Goal: Task Accomplishment & Management: Manage account settings

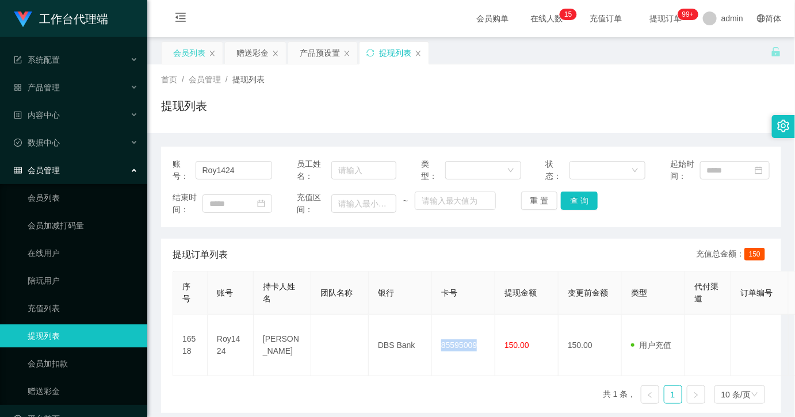
click at [171, 44] on div "会员列表" at bounding box center [192, 53] width 61 height 22
click at [246, 52] on div "赠送彩金" at bounding box center [253, 53] width 32 height 22
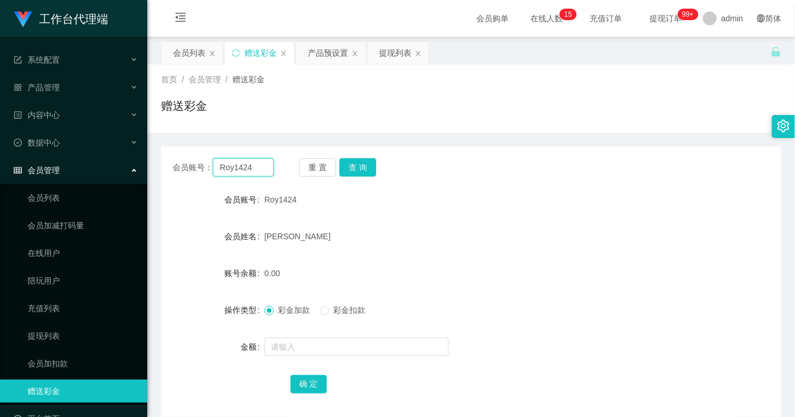
drag, startPoint x: 241, startPoint y: 170, endPoint x: 247, endPoint y: 170, distance: 6.9
click at [240, 170] on input "Roy1424" at bounding box center [243, 167] width 61 height 18
paste input "si4ng123"
click at [370, 165] on button "查 询" at bounding box center [358, 167] width 37 height 18
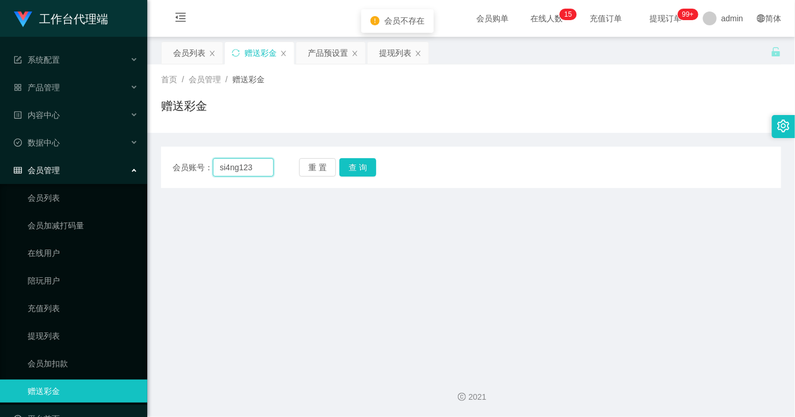
click at [220, 176] on input "si4ng123" at bounding box center [243, 167] width 61 height 18
type input "si4ng123"
click at [361, 164] on button "查 询" at bounding box center [358, 167] width 37 height 18
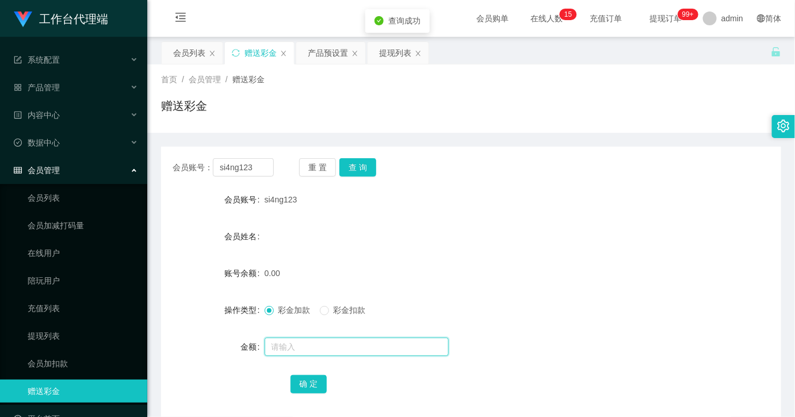
click at [314, 350] on input "text" at bounding box center [357, 347] width 184 height 18
type input "100"
click at [308, 393] on button "确 定" at bounding box center [309, 384] width 37 height 18
click at [555, 258] on form "会员账号 si4ng123 会员姓名 账号余额 100.00 操作类型 彩金加款 彩金扣款 金额 确 定" at bounding box center [471, 291] width 620 height 207
click at [314, 54] on div "产品预设置" at bounding box center [328, 53] width 40 height 22
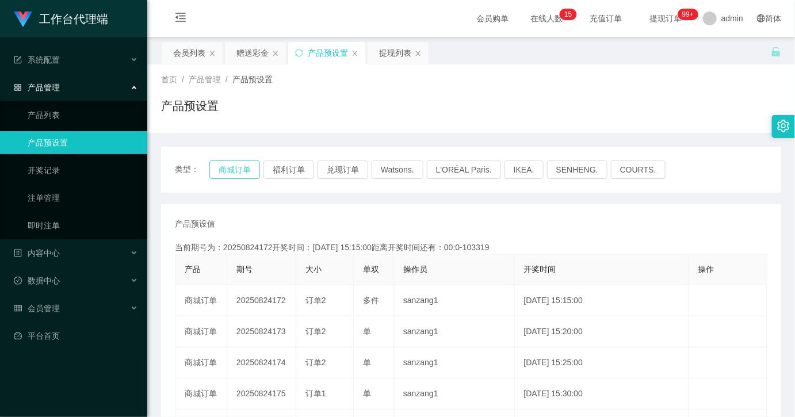
click at [245, 173] on button "商城订单" at bounding box center [234, 170] width 51 height 18
click at [246, 177] on button "商城订单" at bounding box center [234, 170] width 51 height 18
click at [712, 174] on div "类型： 商城订单 福利订单 兑现订单 Watsons. L'ORÉAL Paris. IKEA. [GEOGRAPHIC_DATA]. COURTS." at bounding box center [471, 170] width 593 height 18
click at [252, 52] on div "赠送彩金" at bounding box center [253, 53] width 32 height 22
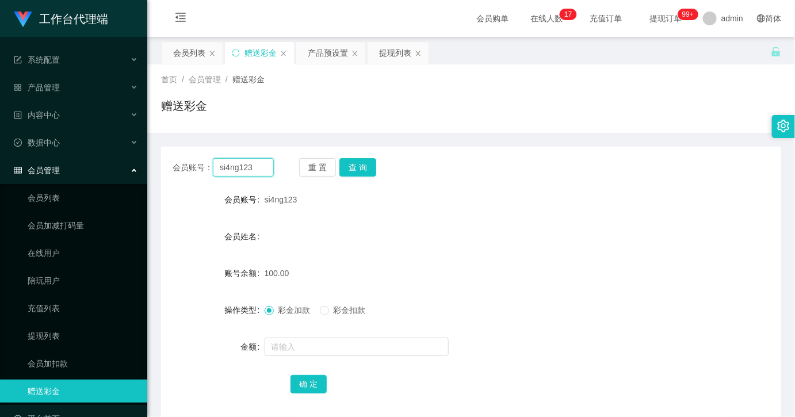
drag, startPoint x: 255, startPoint y: 172, endPoint x: 305, endPoint y: 177, distance: 50.3
click at [255, 172] on input "si4ng123" at bounding box center [243, 167] width 61 height 18
paste input "80705542"
type input "80705542"
drag, startPoint x: 357, startPoint y: 168, endPoint x: 355, endPoint y: 239, distance: 71.4
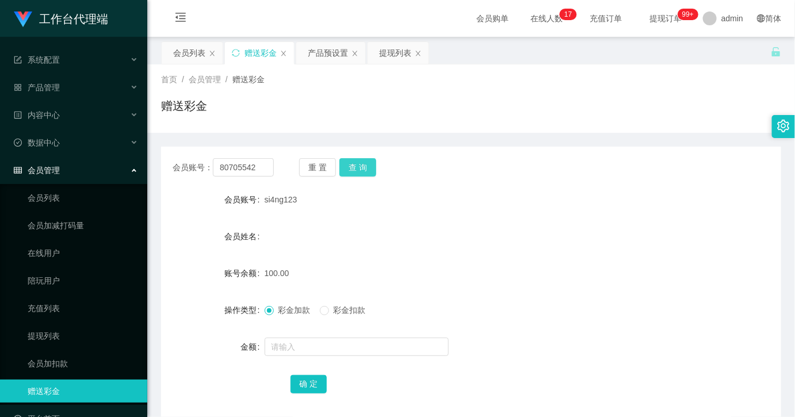
click at [357, 168] on button "查 询" at bounding box center [358, 167] width 37 height 18
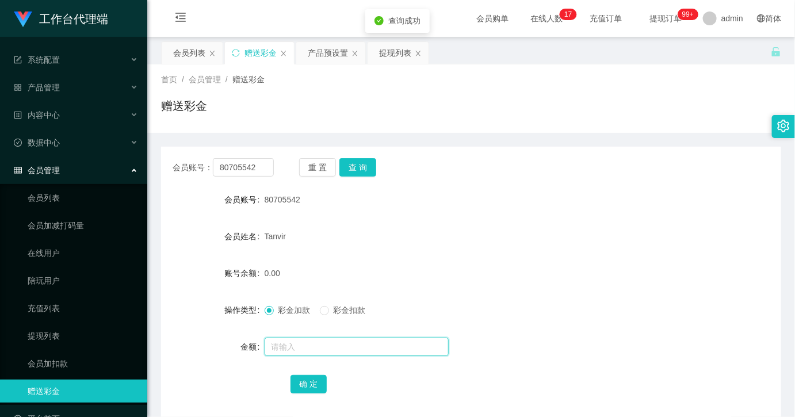
click at [323, 349] on input "text" at bounding box center [357, 347] width 184 height 18
type input "40"
type input "100"
drag, startPoint x: 314, startPoint y: 383, endPoint x: 355, endPoint y: 361, distance: 46.3
click at [314, 383] on button "确 定" at bounding box center [309, 384] width 37 height 18
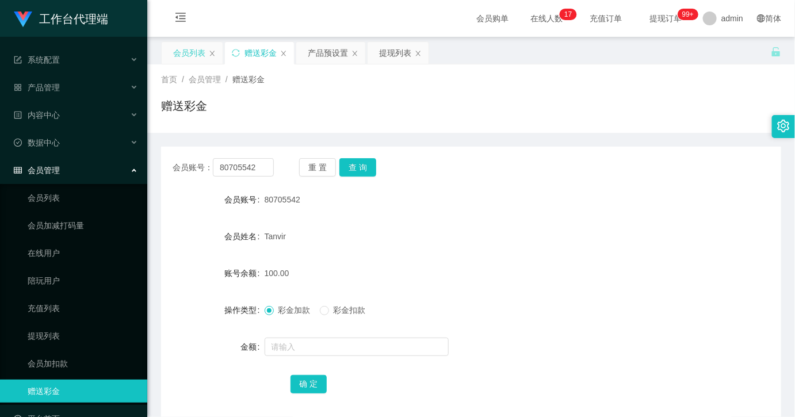
click at [183, 54] on div "会员列表" at bounding box center [189, 53] width 32 height 22
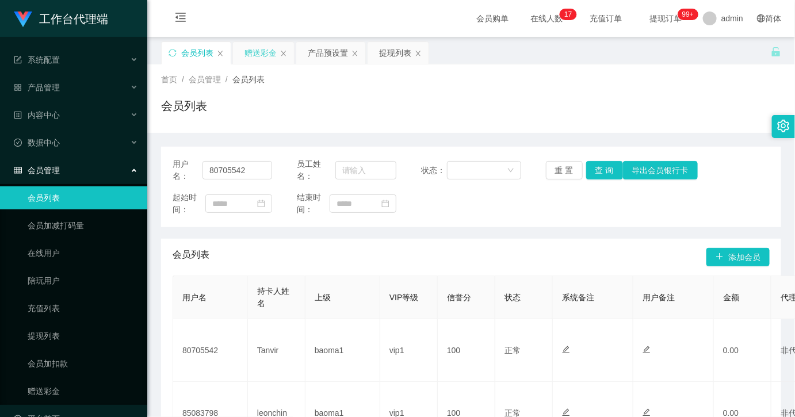
click at [260, 62] on div "赠送彩金" at bounding box center [261, 53] width 32 height 22
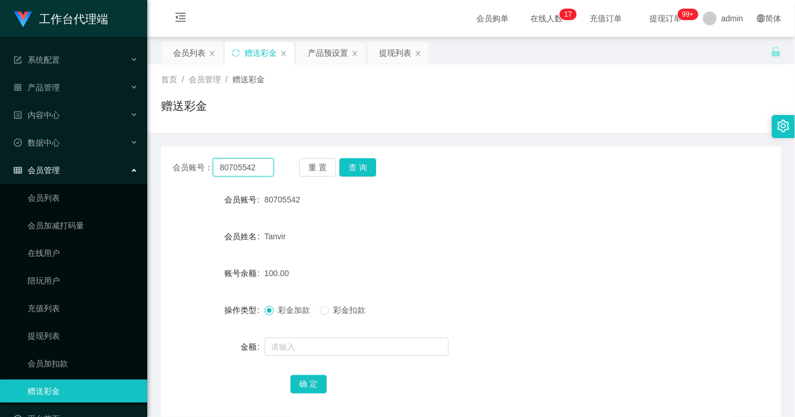
click at [262, 173] on input "80705542" at bounding box center [243, 167] width 61 height 18
paste input "si4ng123"
type input "si4ng123"
click at [358, 173] on button "查 询" at bounding box center [358, 167] width 37 height 18
click at [252, 169] on input "si4ng123" at bounding box center [243, 167] width 61 height 18
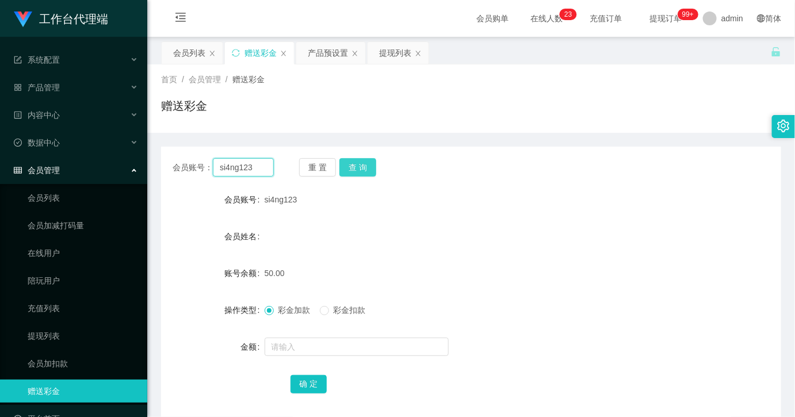
paste input "85083798"
type input "85083798"
click at [354, 166] on button "查 询" at bounding box center [358, 167] width 37 height 18
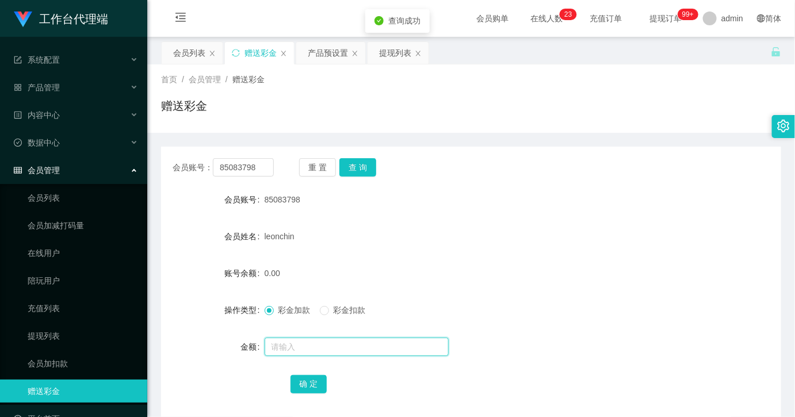
click at [317, 351] on input "text" at bounding box center [357, 347] width 184 height 18
type input "100"
click at [321, 390] on button "确 定" at bounding box center [309, 384] width 37 height 18
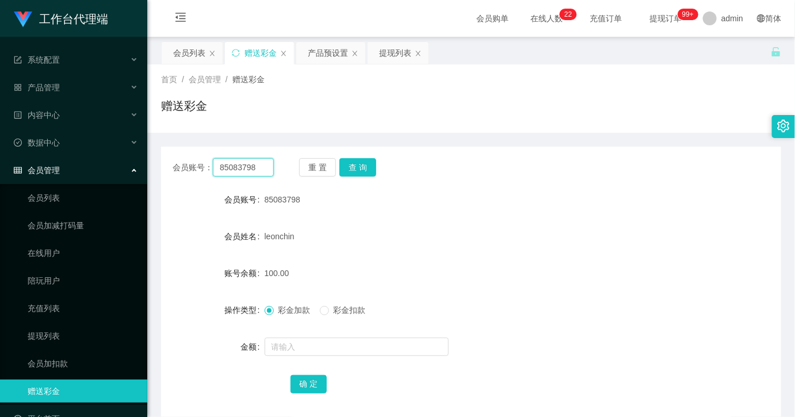
click at [242, 170] on input "85083798" at bounding box center [243, 167] width 61 height 18
paste input "si4ng123"
type input "si4ng123"
click at [357, 167] on button "查 询" at bounding box center [358, 167] width 37 height 18
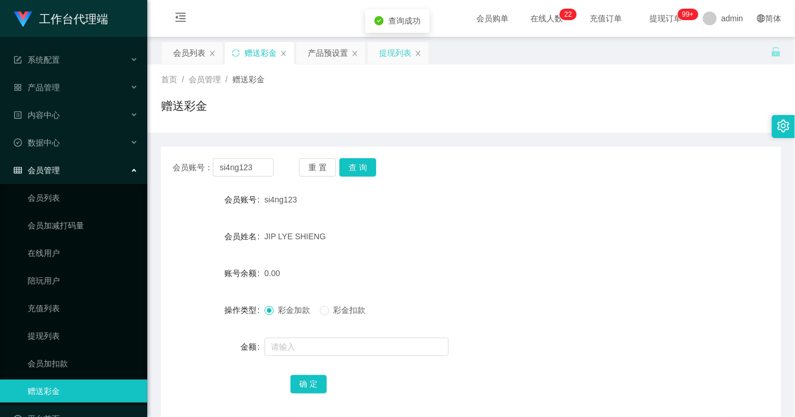
click at [384, 50] on div "提现列表" at bounding box center [395, 53] width 32 height 22
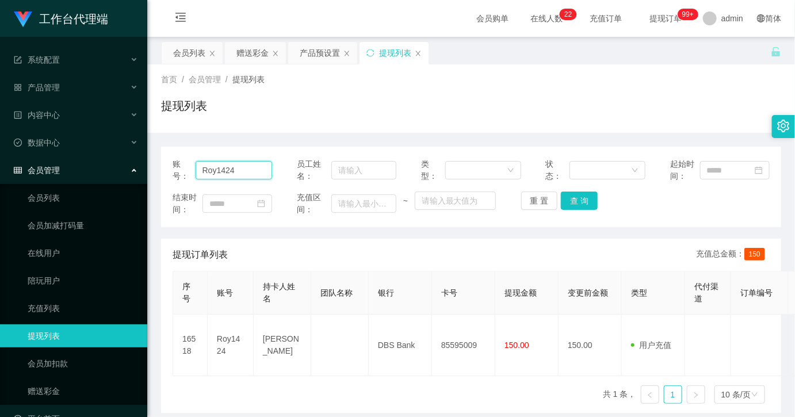
click at [260, 172] on input "Roy1424" at bounding box center [234, 170] width 77 height 18
paste input "si4ng123"
type input "si4ng123"
click at [571, 197] on button "查 询" at bounding box center [579, 201] width 37 height 18
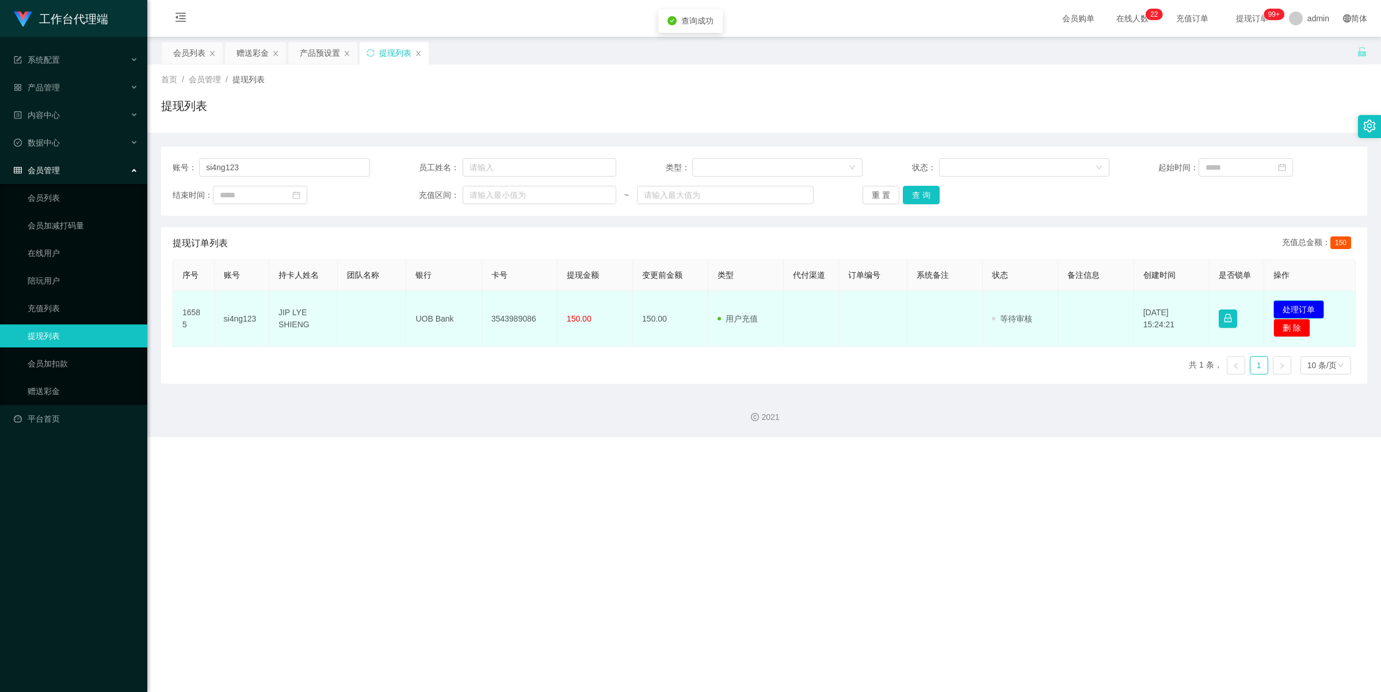
click at [795, 303] on button "处理订单" at bounding box center [1299, 309] width 51 height 18
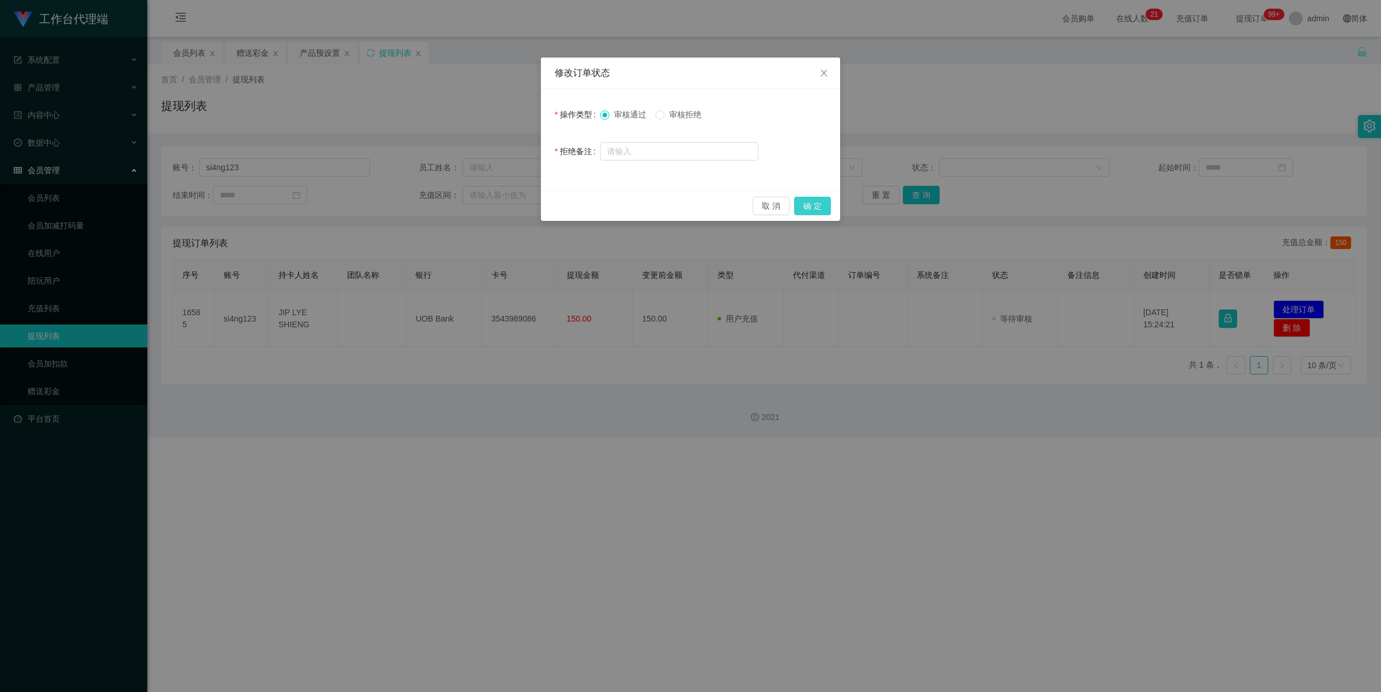
click at [795, 206] on button "确 定" at bounding box center [812, 206] width 37 height 18
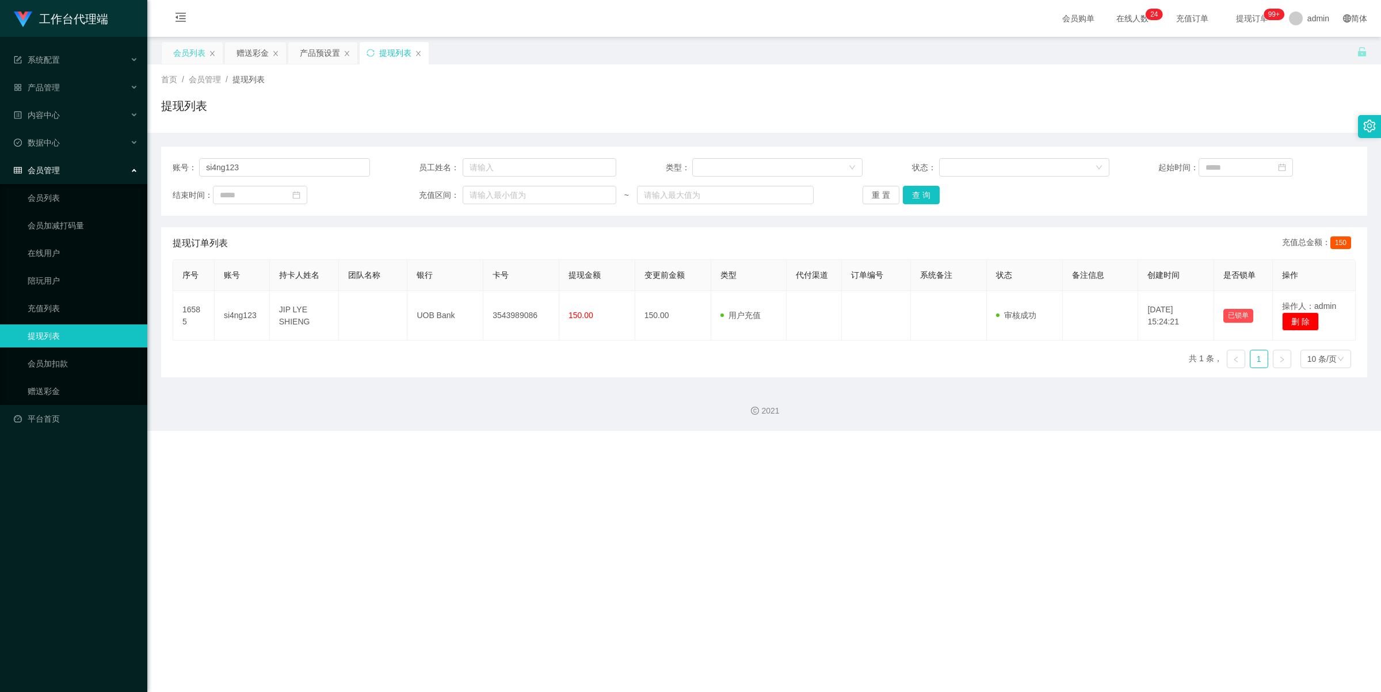
click at [190, 51] on div "会员列表" at bounding box center [189, 53] width 32 height 22
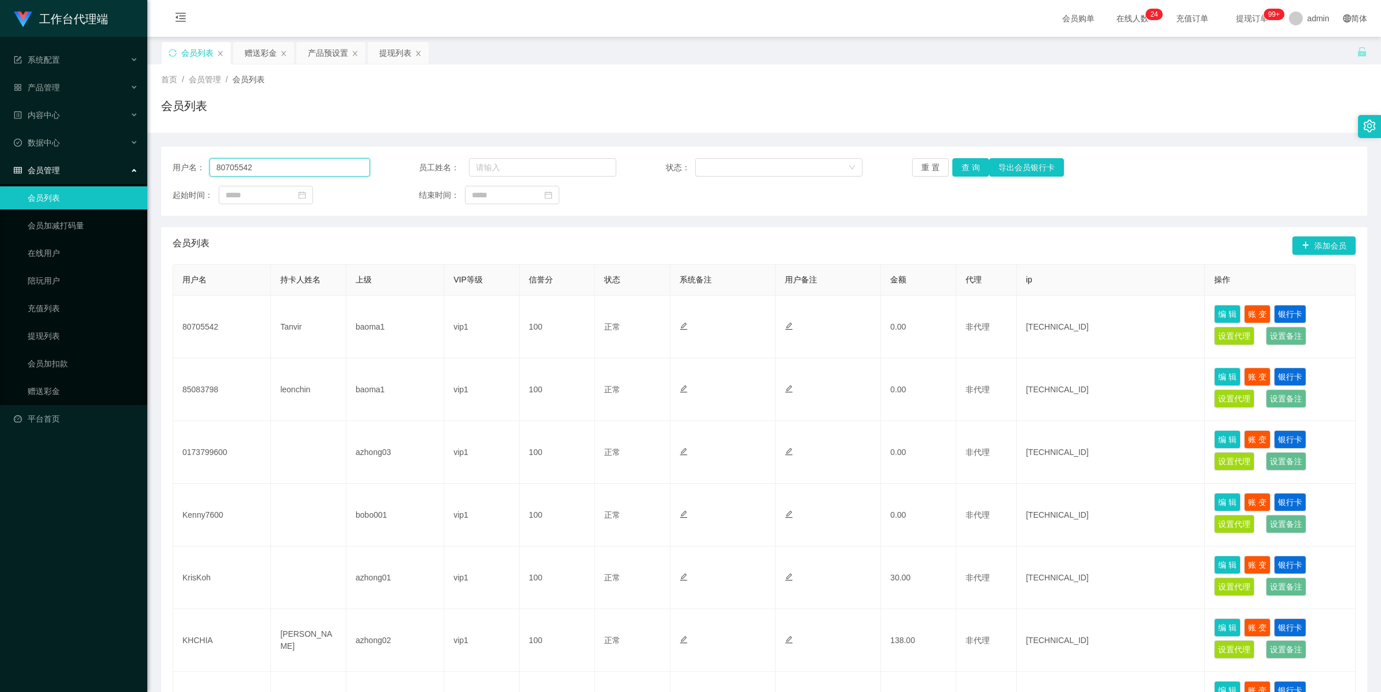
click at [263, 165] on input "80705542" at bounding box center [289, 167] width 161 height 18
paste input "si4ng123"
type input "si4ng123"
click at [795, 169] on button "查 询" at bounding box center [970, 167] width 37 height 18
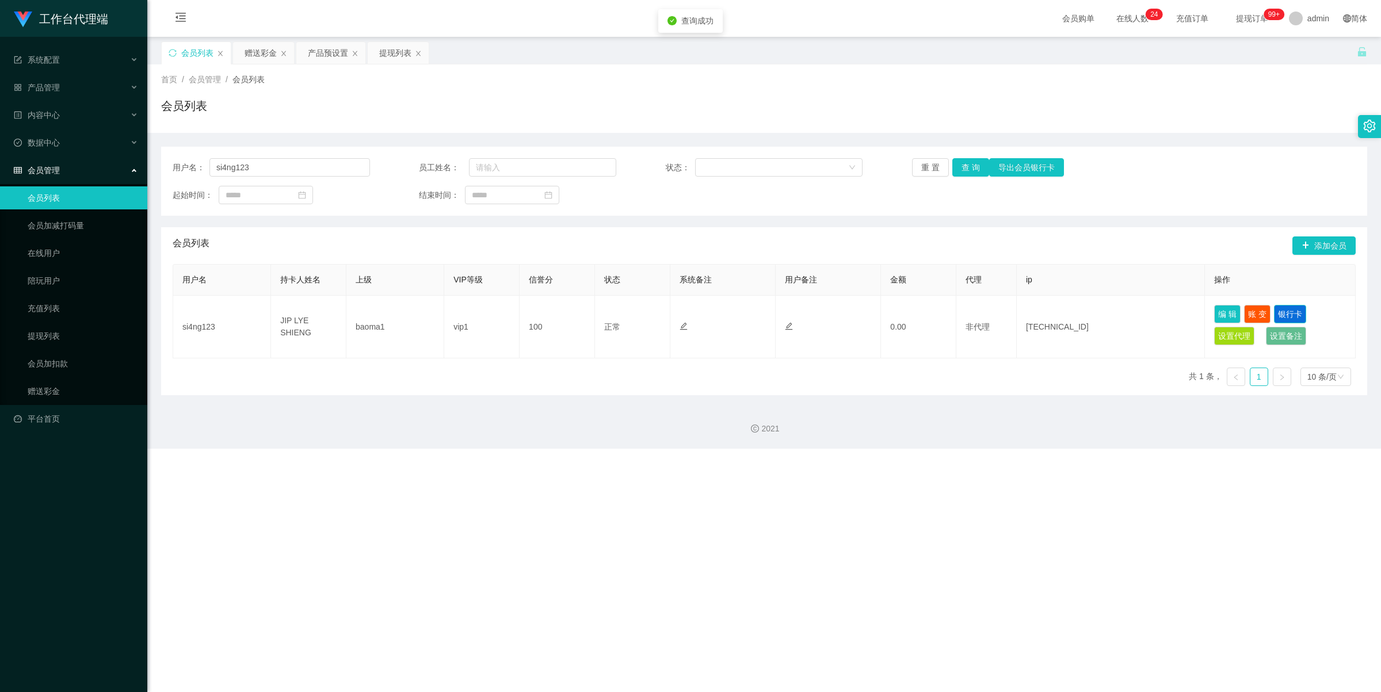
click at [795, 308] on button "银行卡" at bounding box center [1290, 314] width 32 height 18
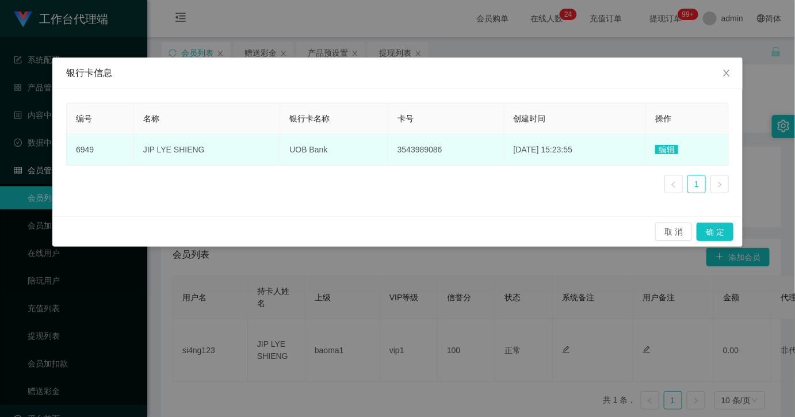
click at [665, 147] on span "编辑" at bounding box center [667, 149] width 23 height 9
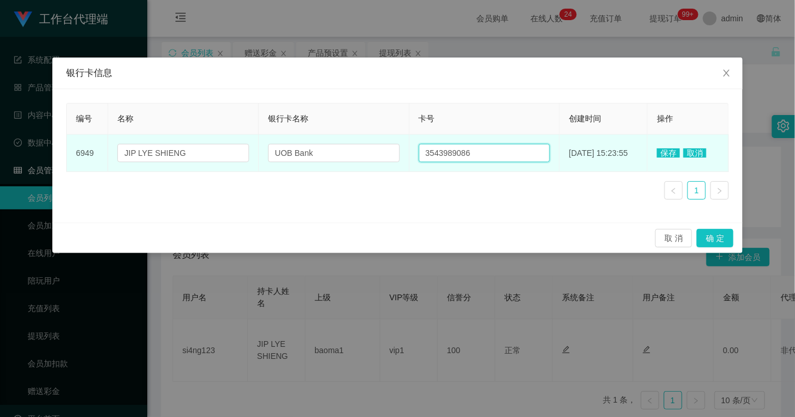
drag, startPoint x: 459, startPoint y: 150, endPoint x: 471, endPoint y: 159, distance: 14.9
click at [459, 150] on input "3543989086" at bounding box center [485, 153] width 132 height 18
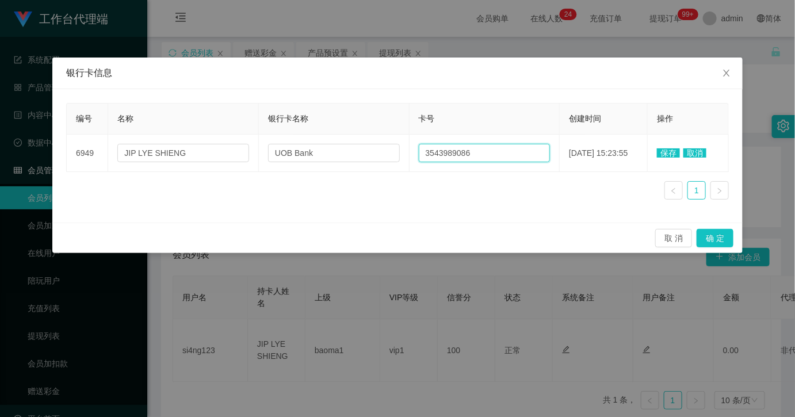
paste input "85645465"
type input "85645465"
click at [721, 235] on button "确 定" at bounding box center [715, 238] width 37 height 18
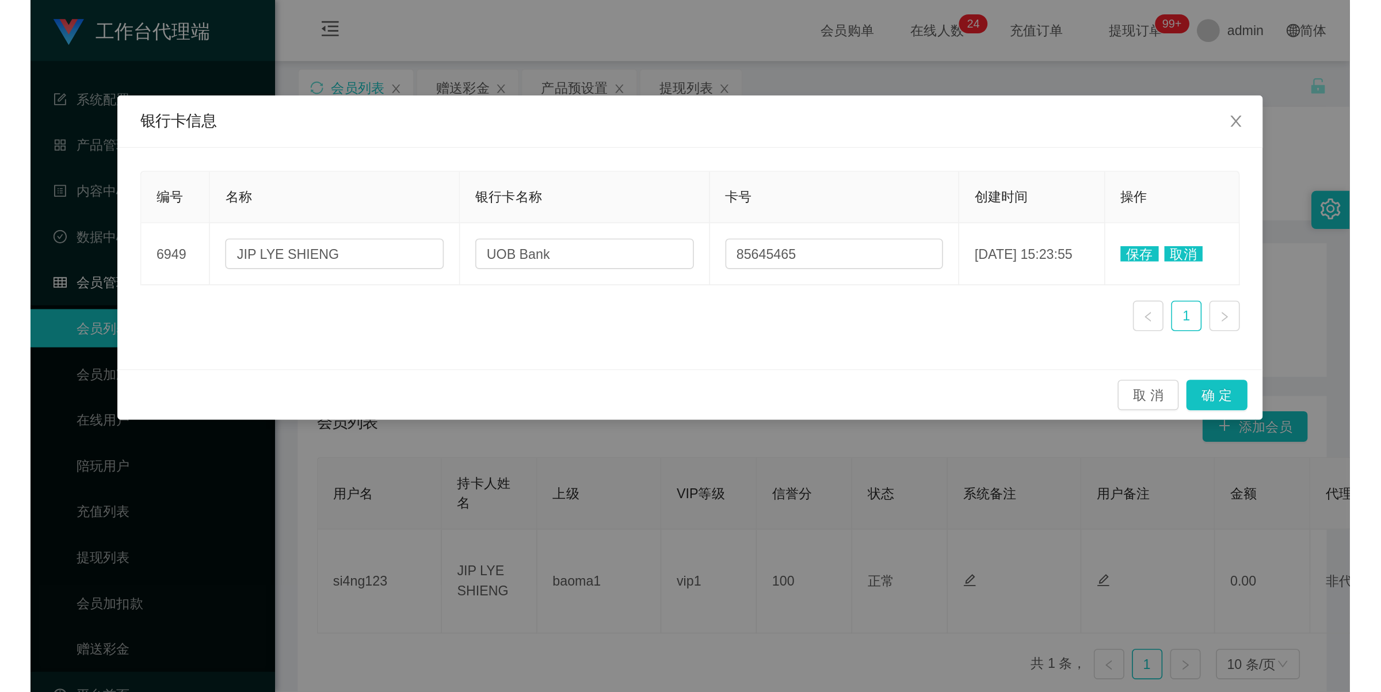
scroll to position [0, 288]
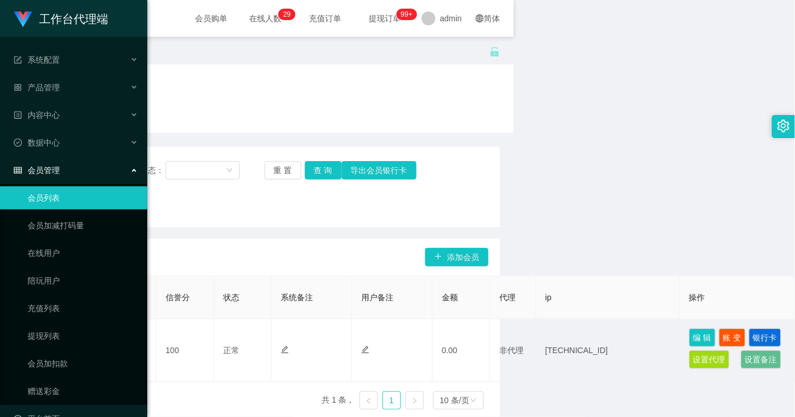
click at [211, 131] on div "首页 / 会员管理 / 会员列表 / 会员列表" at bounding box center [190, 98] width 648 height 68
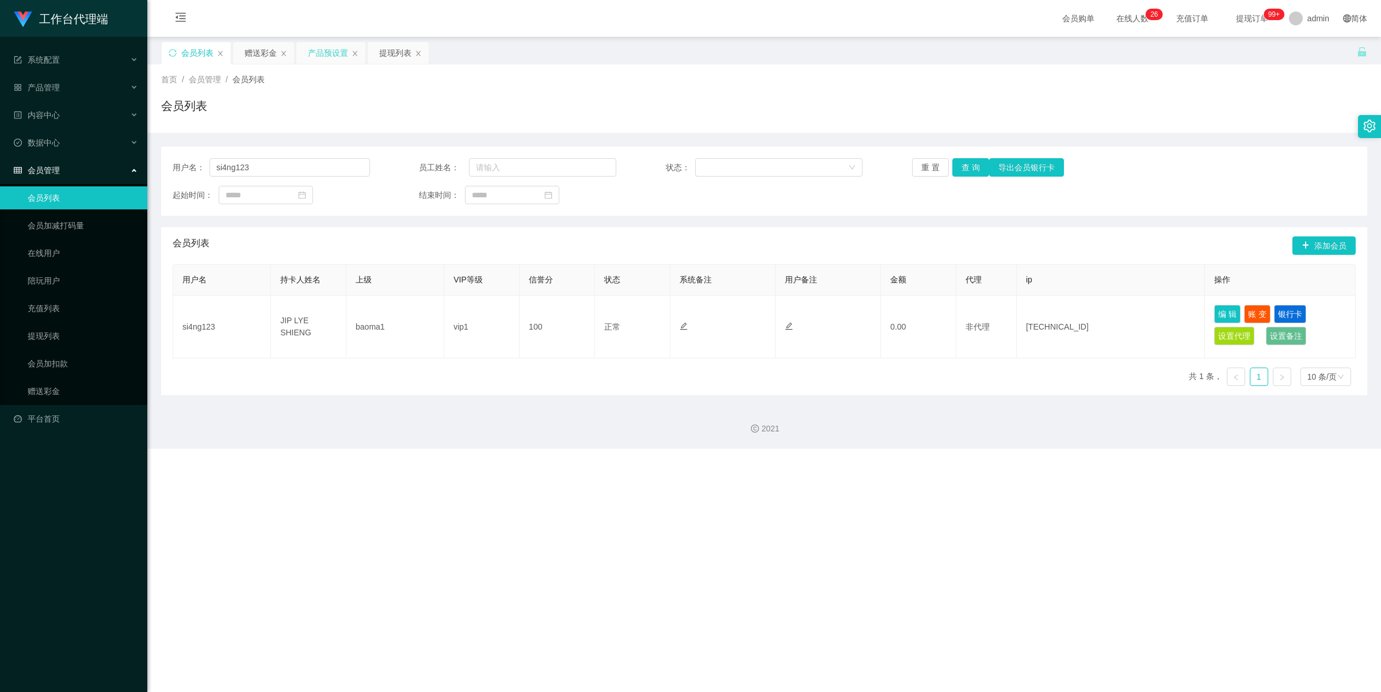
click at [334, 53] on div "产品预设置" at bounding box center [328, 53] width 40 height 22
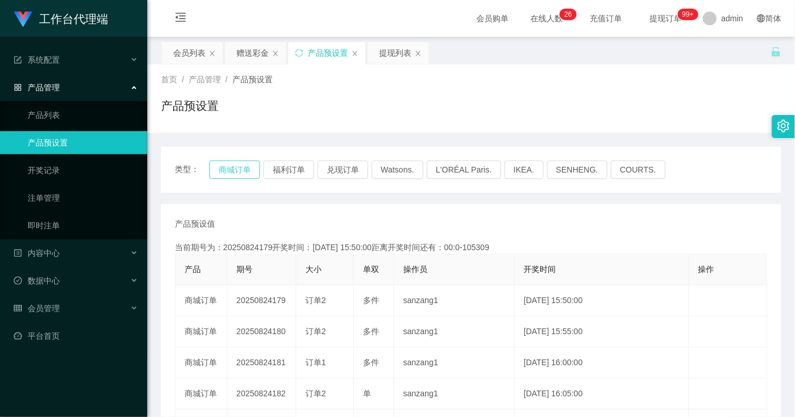
click at [239, 173] on button "商城订单" at bounding box center [234, 170] width 51 height 18
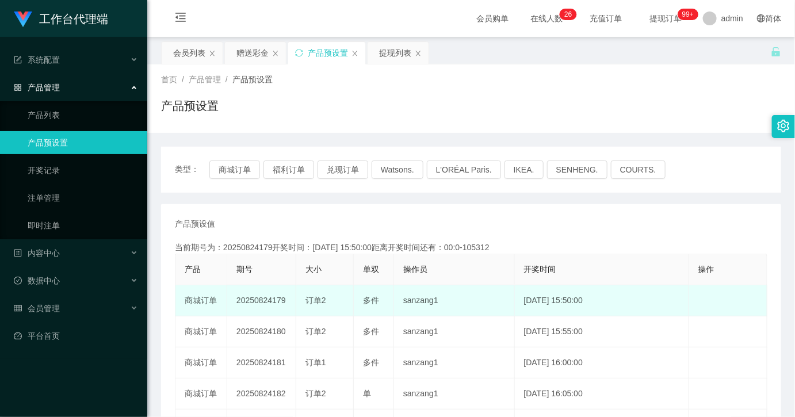
drag, startPoint x: 288, startPoint y: 300, endPoint x: 272, endPoint y: 300, distance: 16.7
click at [272, 300] on td "20250824179" at bounding box center [261, 300] width 69 height 31
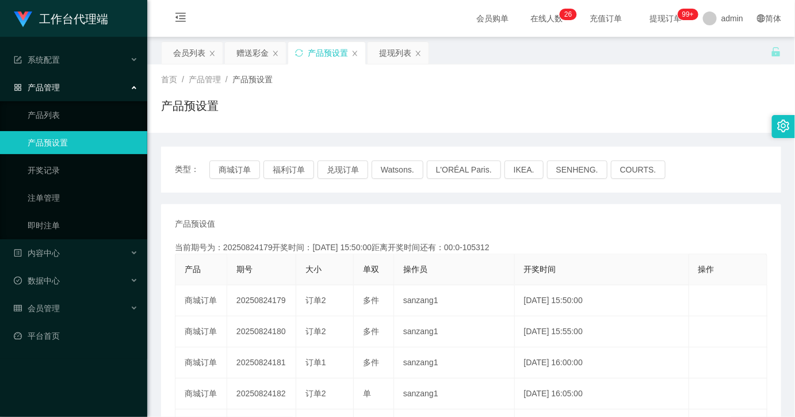
copy td "179"
click at [380, 228] on div "产品预设值 添加期号" at bounding box center [471, 224] width 593 height 12
click at [484, 113] on div "产品预设置" at bounding box center [471, 110] width 620 height 26
click at [255, 60] on div "赠送彩金" at bounding box center [253, 53] width 32 height 22
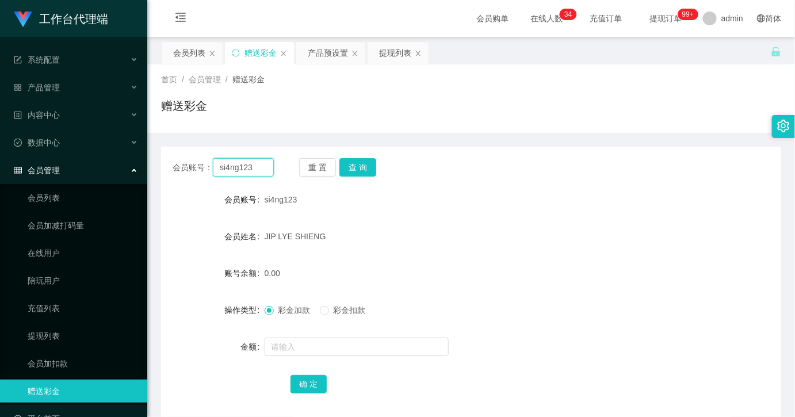
drag, startPoint x: 250, startPoint y: 165, endPoint x: 260, endPoint y: 165, distance: 9.8
click at [249, 165] on input "si4ng123" at bounding box center [243, 167] width 61 height 18
paste input "85083798"
click at [360, 172] on button "查 询" at bounding box center [358, 167] width 37 height 18
click at [347, 165] on button "查 询" at bounding box center [358, 167] width 37 height 18
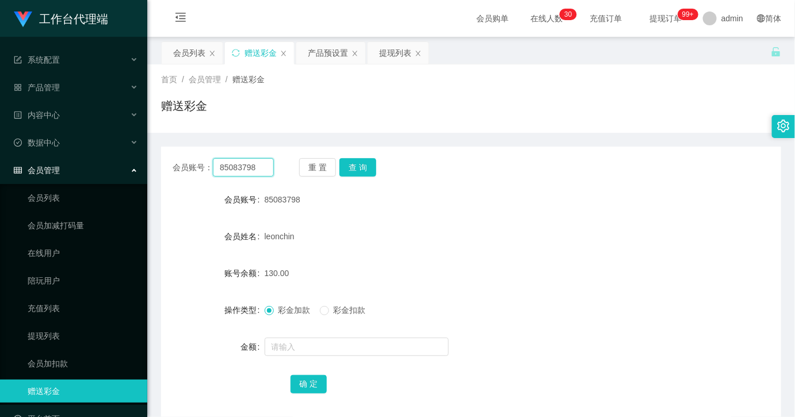
click at [254, 168] on input "85083798" at bounding box center [243, 167] width 61 height 18
paste input "【YouTube】限时订单购单完成，大家返回查看各自账号内余额是否上涨，确认上涨回复【1】"
drag, startPoint x: 368, startPoint y: 167, endPoint x: 804, endPoint y: 223, distance: 439.3
click at [795, 223] on html "工作台代理端 系统配置 产品管理 产品列表 产品预设置 开奖记录 注单管理 即时注单 内容中心 数据中心 会员管理 会员列表 会员加减打码量 在线用户 陪玩用…" at bounding box center [397, 208] width 795 height 417
click at [234, 165] on input "【YouTube】限时订单购单完成，大家返回查看各自账号内余额是否上涨，确认上涨回复【1】" at bounding box center [243, 167] width 61 height 18
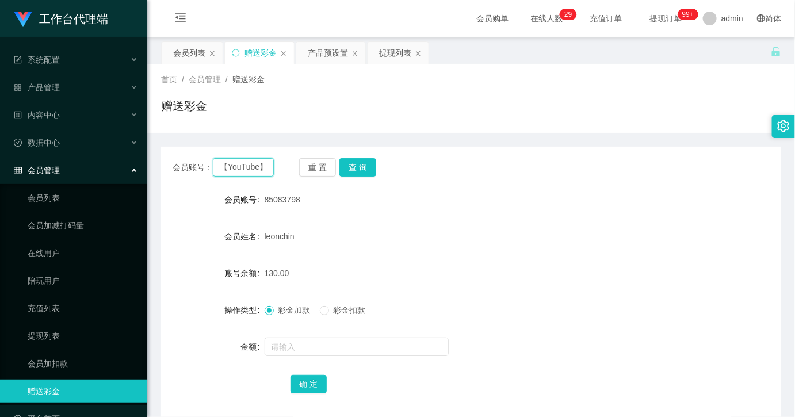
paste input "80705542"
type input "80705542"
click at [361, 164] on button "查 询" at bounding box center [358, 167] width 37 height 18
click at [265, 168] on input "80705542" at bounding box center [243, 167] width 61 height 18
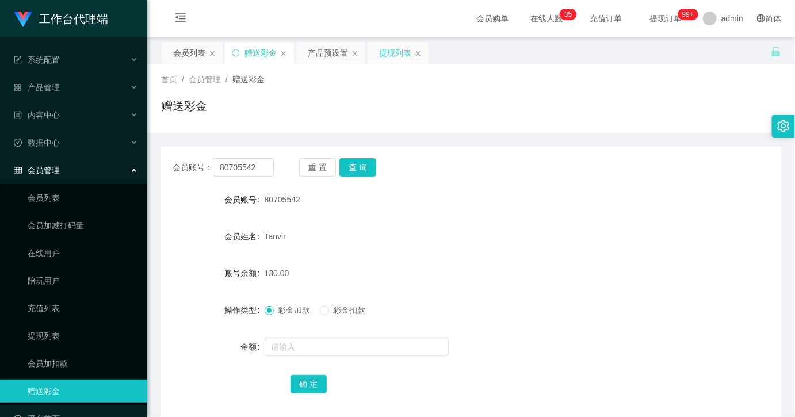
click at [384, 58] on div "提现列表" at bounding box center [395, 53] width 32 height 22
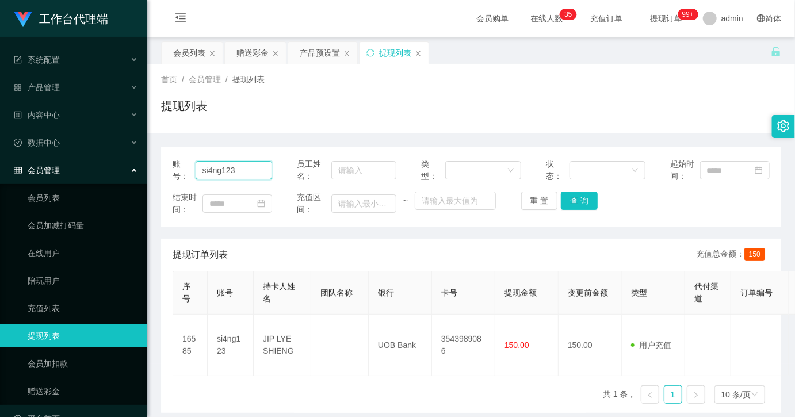
click at [238, 173] on input "si4ng123" at bounding box center [234, 170] width 77 height 18
paste input "80705542"
type input "80705542"
click at [584, 203] on button "查 询" at bounding box center [579, 201] width 37 height 18
click at [585, 203] on button "查 询" at bounding box center [585, 201] width 49 height 18
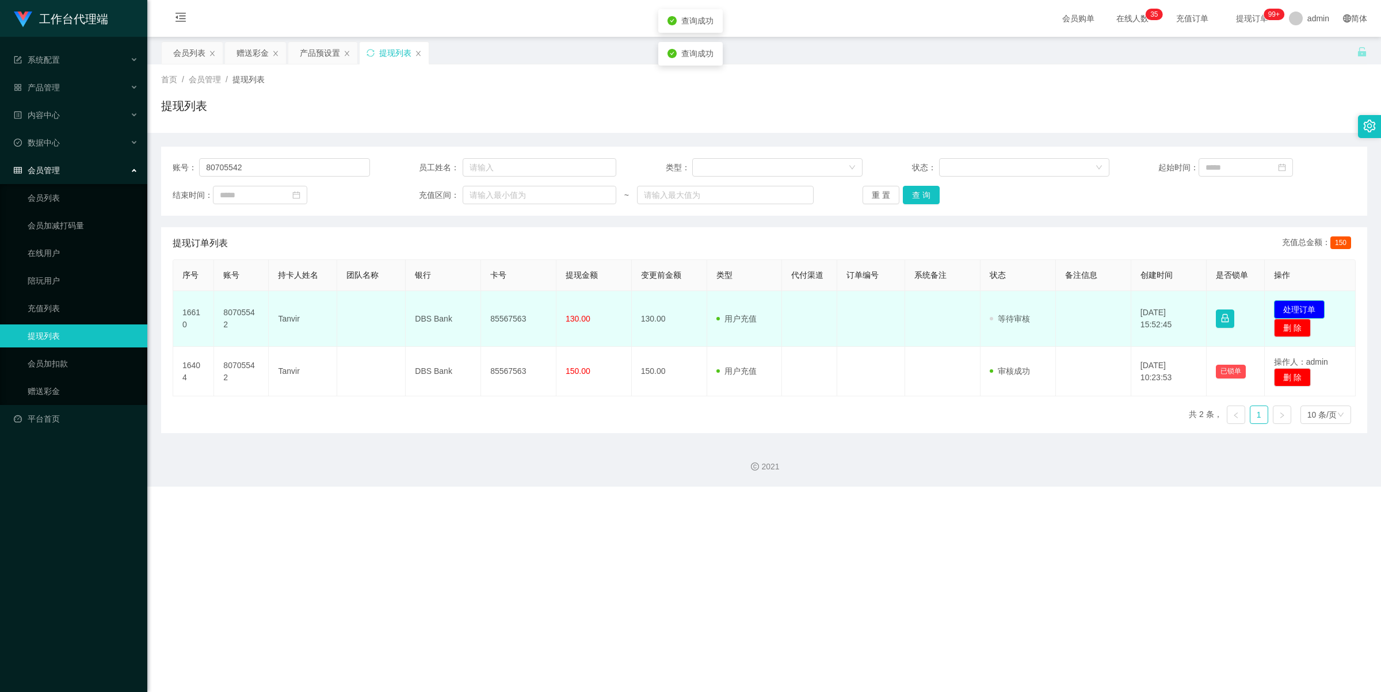
click at [795, 308] on button "处理订单" at bounding box center [1299, 309] width 51 height 18
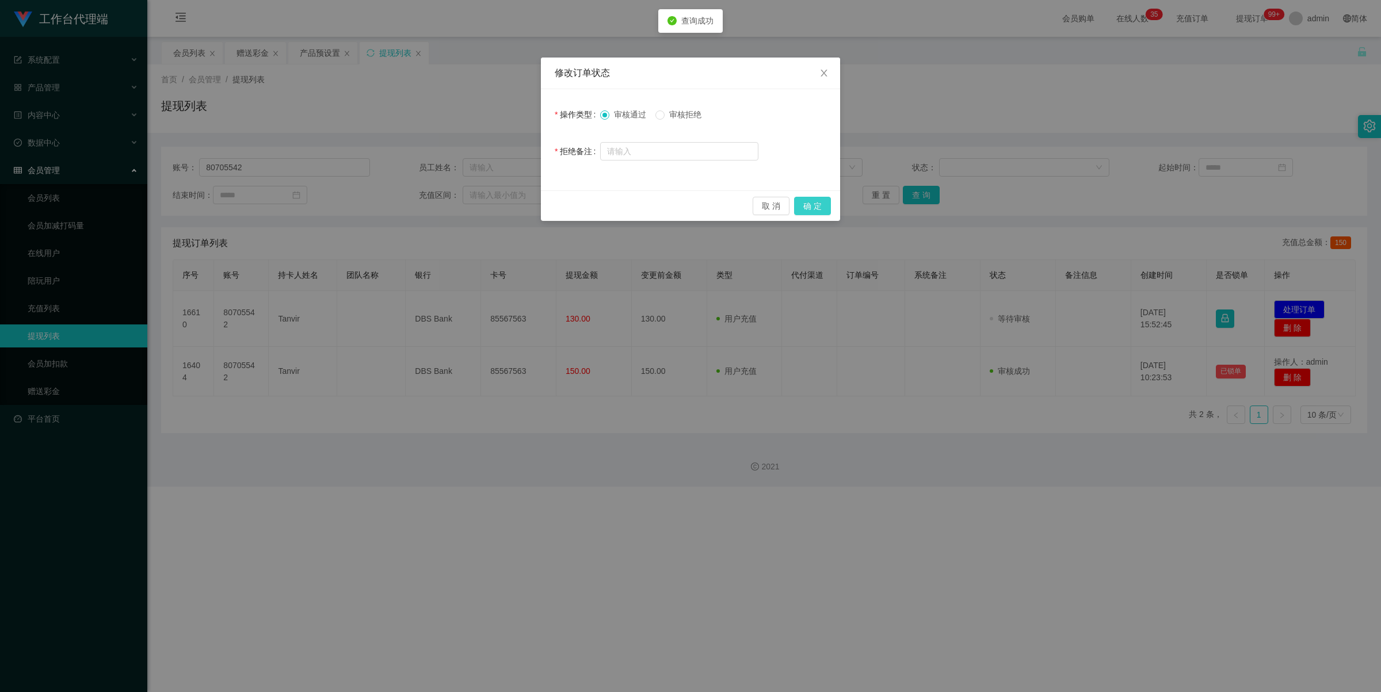
click at [795, 201] on button "确 定" at bounding box center [812, 206] width 37 height 18
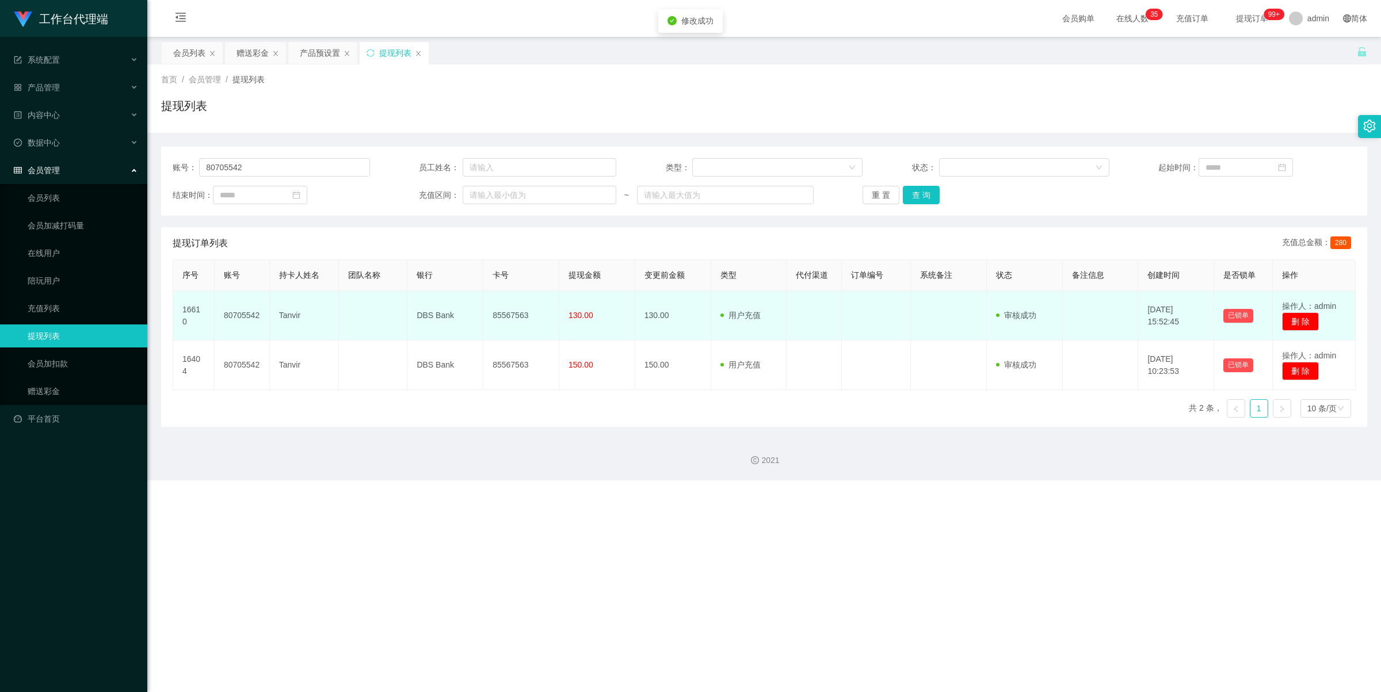
click at [508, 318] on td "85567563" at bounding box center [521, 315] width 76 height 49
drag, startPoint x: 508, startPoint y: 318, endPoint x: 567, endPoint y: 298, distance: 63.3
click at [508, 318] on td "85567563" at bounding box center [521, 315] width 76 height 49
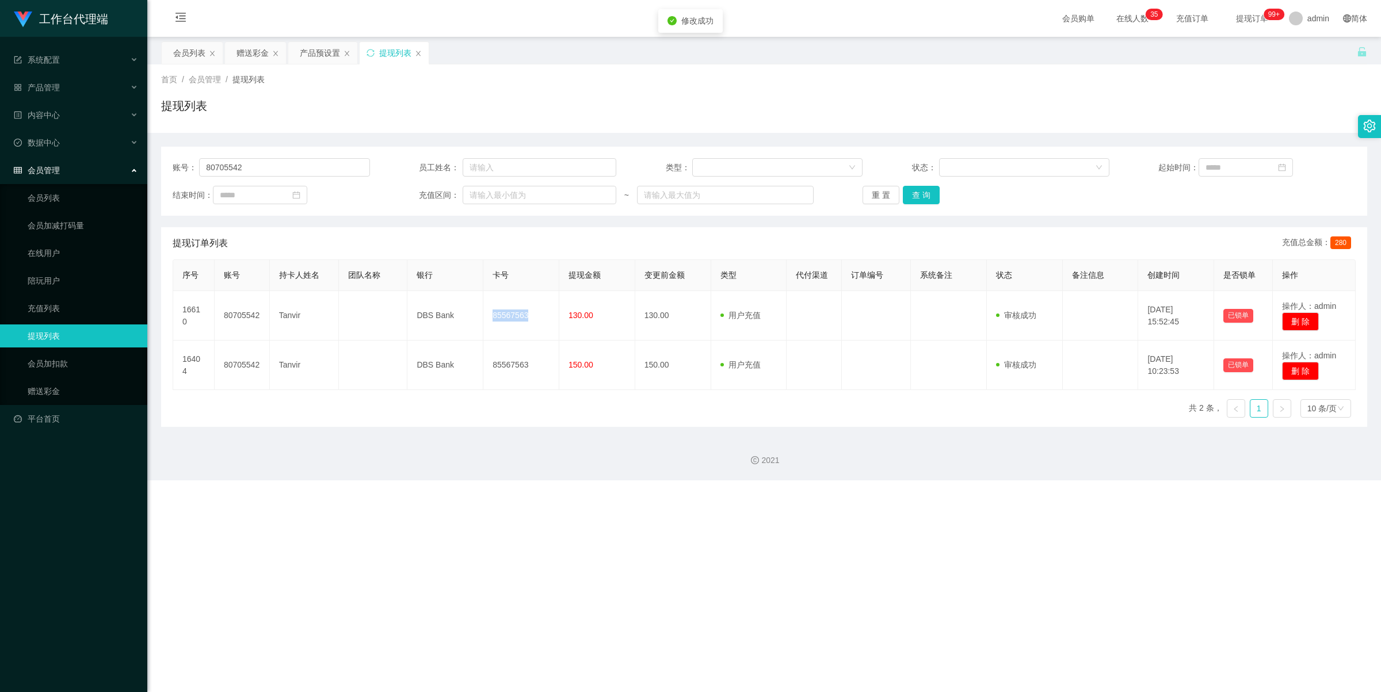
copy td "85567563"
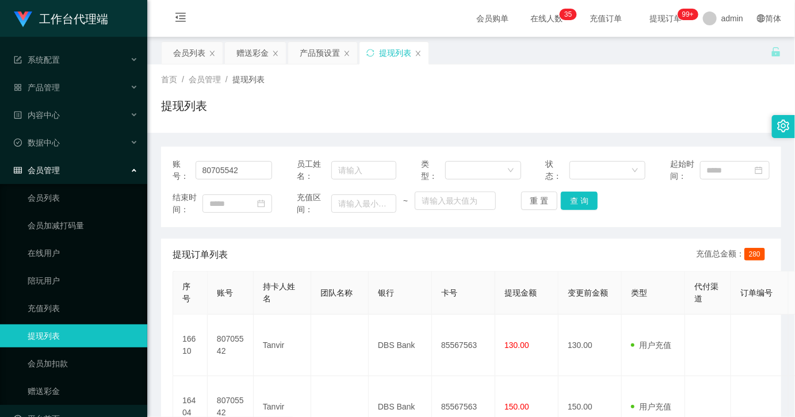
click at [312, 134] on div "账号： 80705542 员工姓名： 类型： 状态： 起始时间： 结束时间： 充值区间： ~ 重 置 查 询 提现订单列表 充值总金额： 280 序号 账号 …" at bounding box center [471, 304] width 620 height 342
click at [257, 176] on input "80705542" at bounding box center [234, 170] width 77 height 18
paste input "5083798"
type input "85083798"
click at [580, 201] on button "查 询" at bounding box center [579, 201] width 37 height 18
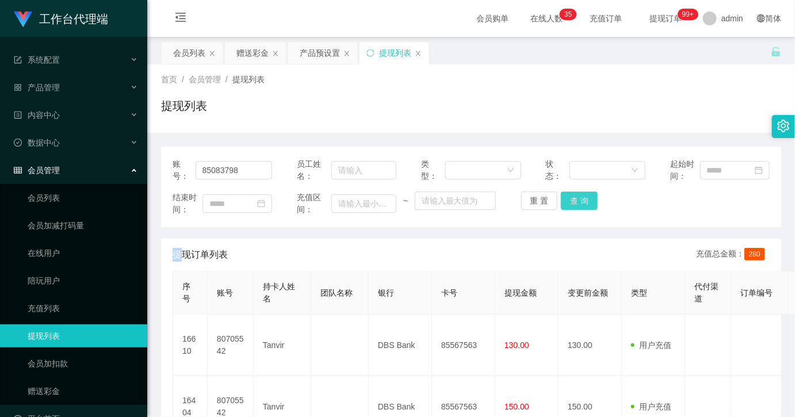
click at [580, 201] on div "重 置 查 询" at bounding box center [571, 201] width 100 height 18
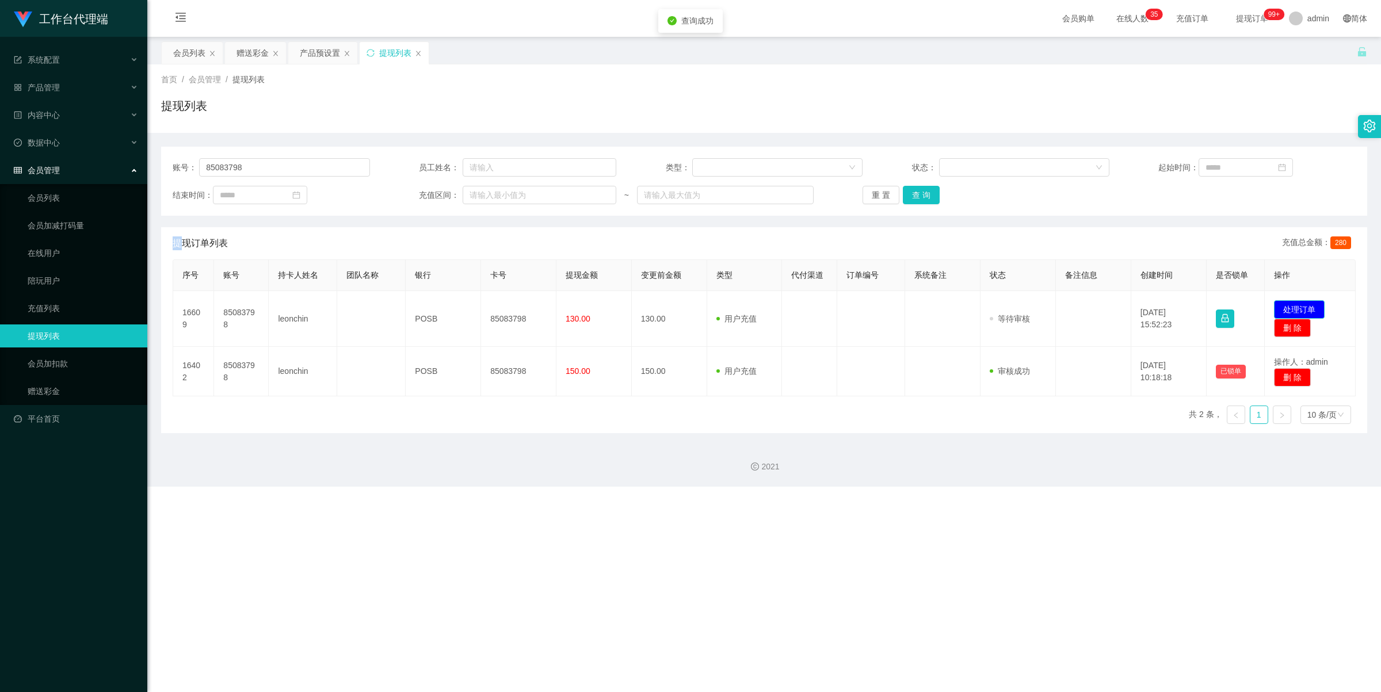
click at [795, 308] on button "处理订单" at bounding box center [1299, 309] width 51 height 18
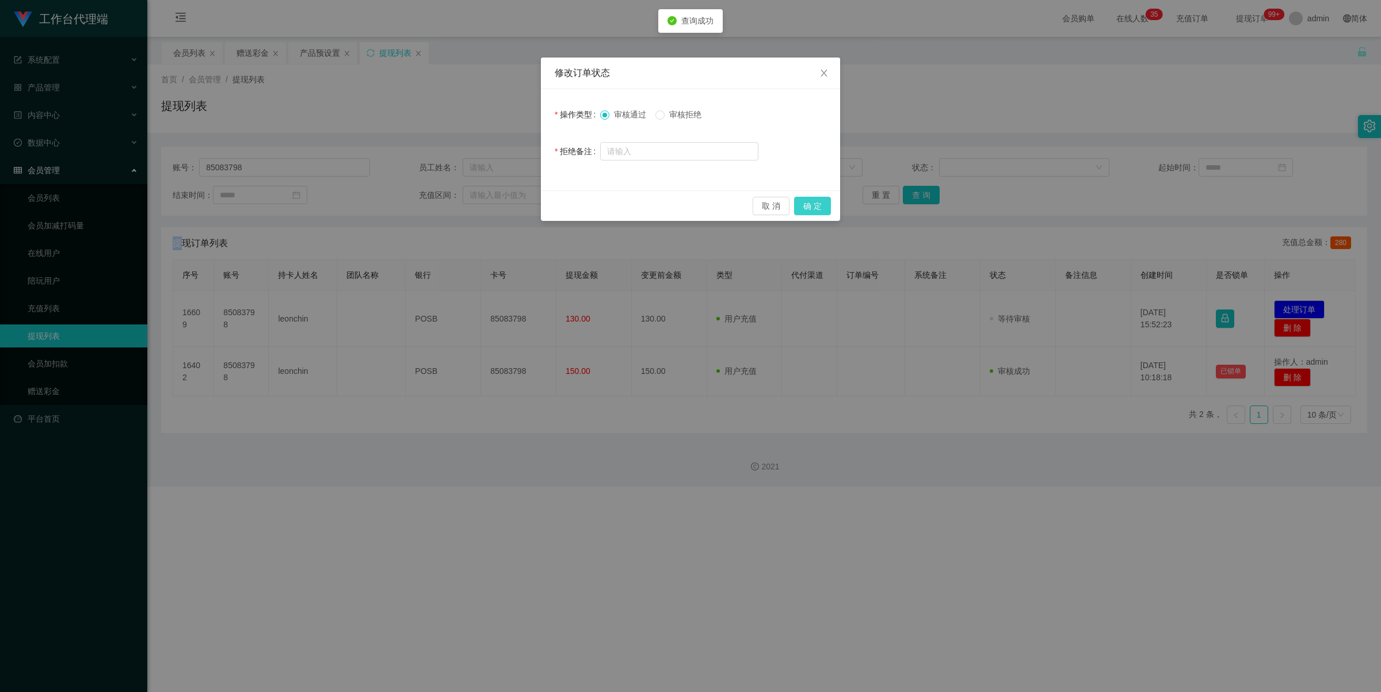
click at [795, 204] on button "确 定" at bounding box center [812, 206] width 37 height 18
